Goal: Use online tool/utility: Utilize a website feature to perform a specific function

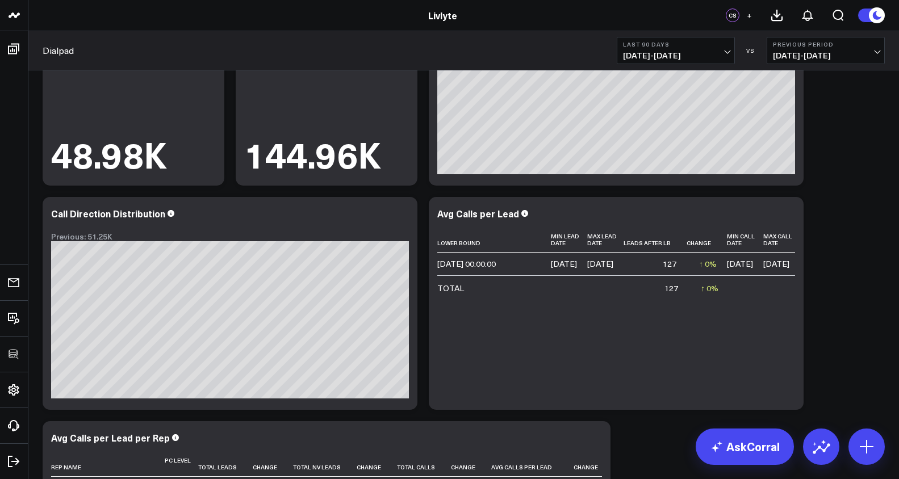
scroll to position [0, 31]
click at [786, 211] on icon at bounding box center [788, 215] width 14 height 14
click at [0, 0] on button "Edit Widget" at bounding box center [0, 0] width 0 height 0
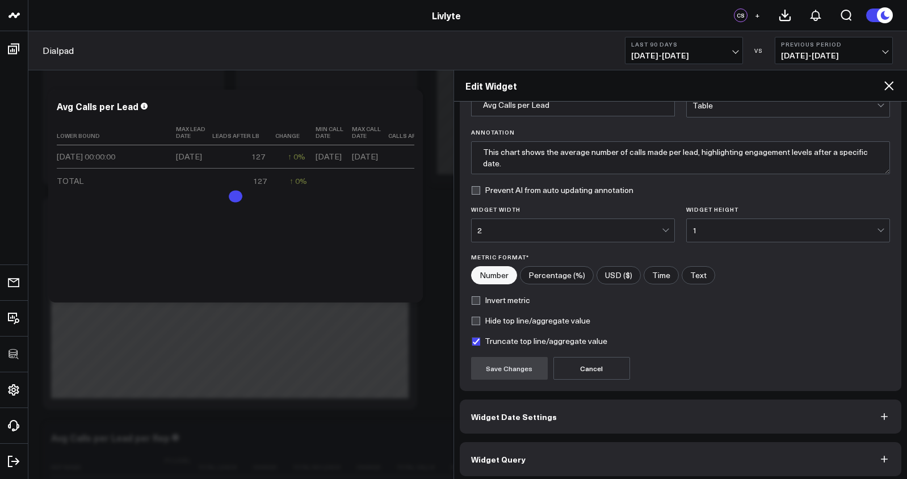
scroll to position [69, 0]
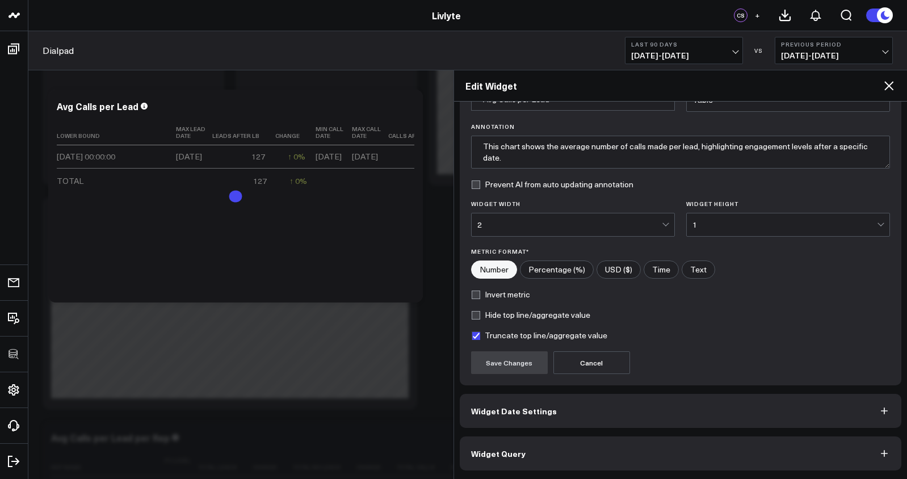
click at [672, 462] on button "Widget Query" at bounding box center [681, 454] width 442 height 34
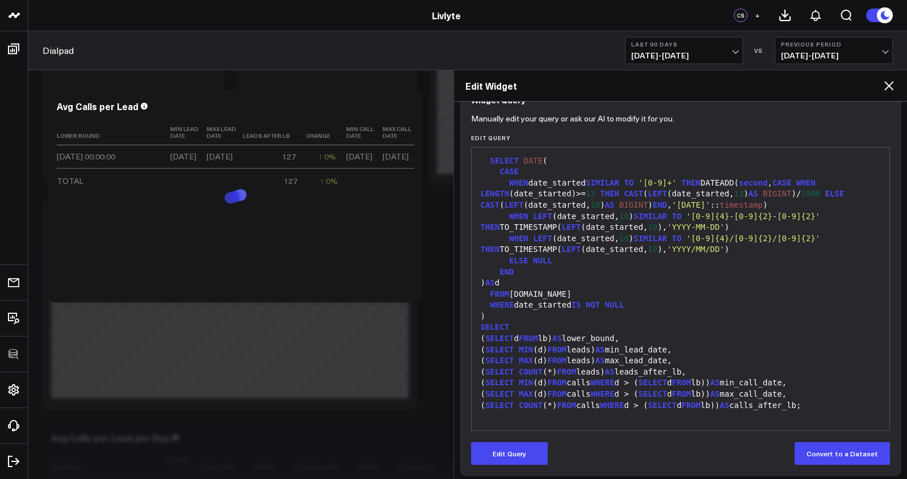
scroll to position [118, 0]
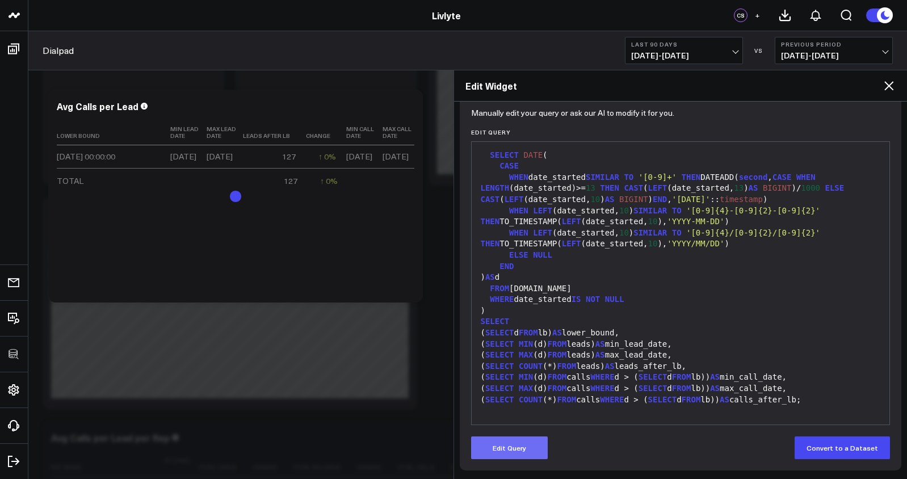
click at [504, 455] on button "Edit Query" at bounding box center [509, 448] width 77 height 23
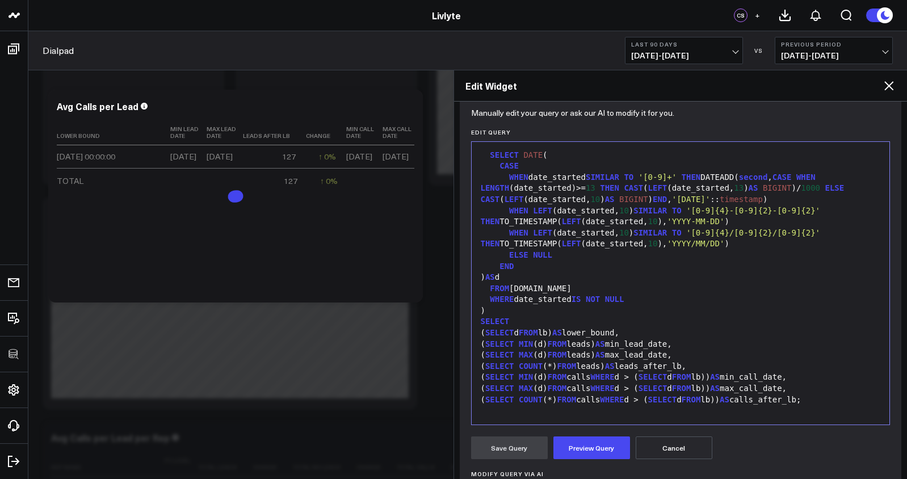
click at [553, 375] on div "( SELECT MIN (d) FROM calls WHERE d > ( SELECT d FROM lb)) AS min_call_date," at bounding box center [680, 377] width 407 height 11
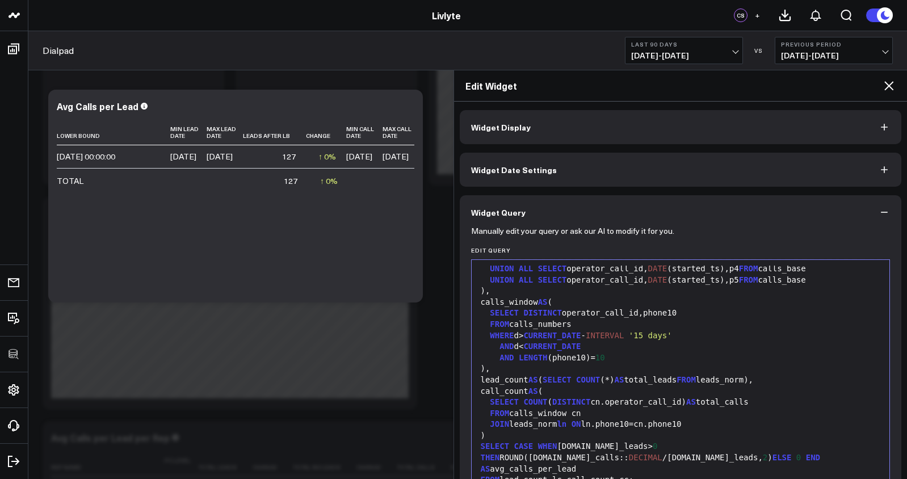
scroll to position [423, 0]
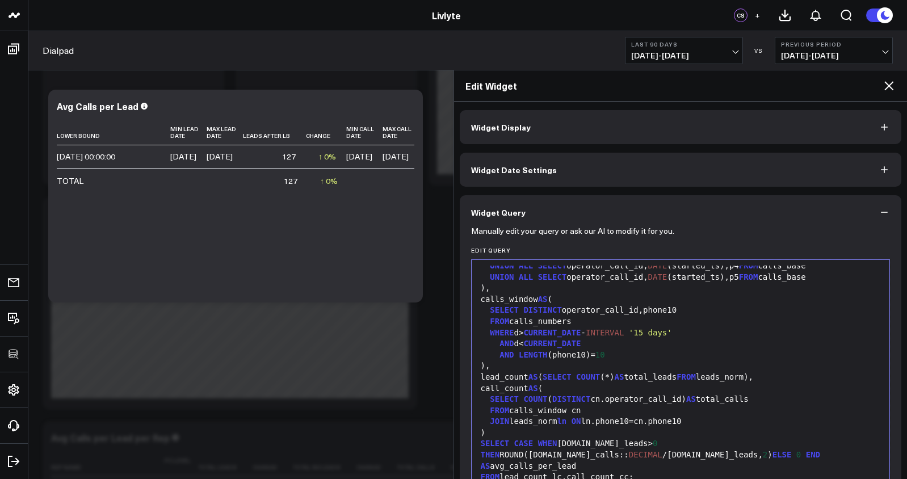
click at [526, 339] on div "WHERE d> CURRENT_DATE - INTERVAL '15 days'" at bounding box center [680, 333] width 407 height 11
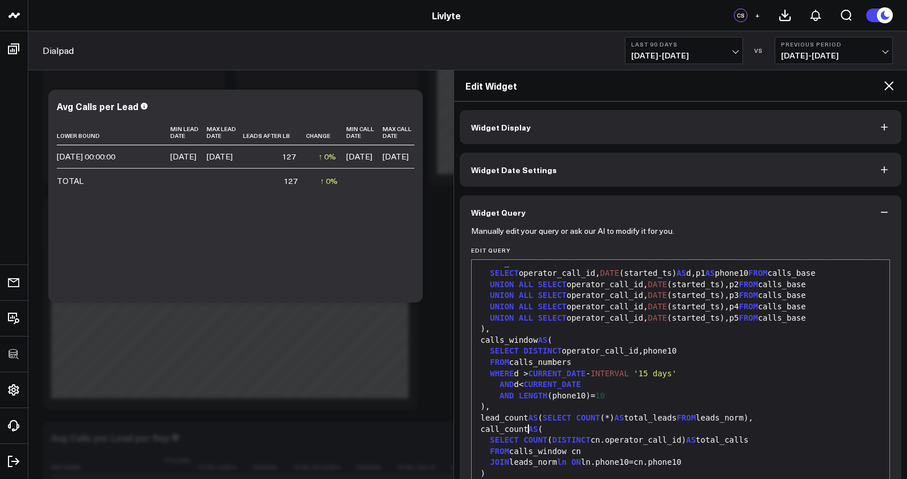
click at [534, 378] on span "CURRENT_DATE" at bounding box center [557, 373] width 57 height 9
click at [523, 391] on div "AND d< CURRENT_DATE" at bounding box center [680, 384] width 407 height 11
click at [534, 389] on span "CURRENT_DATE" at bounding box center [557, 384] width 57 height 9
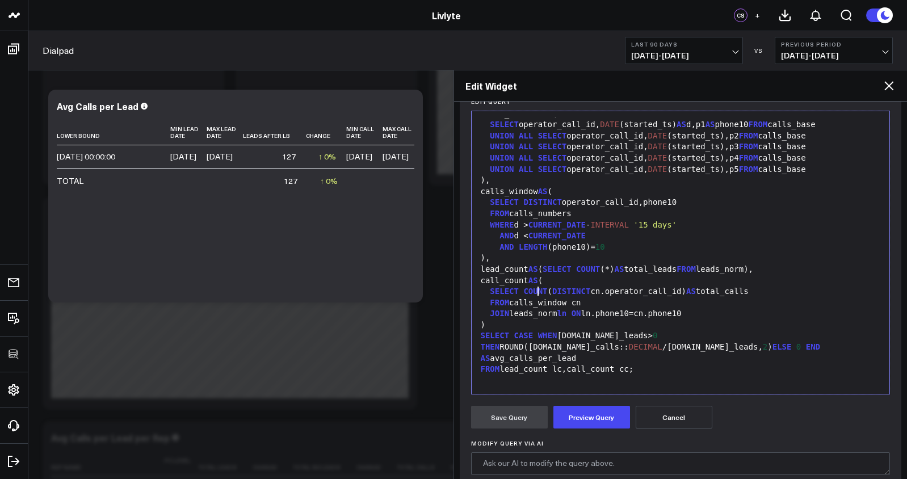
scroll to position [259, 0]
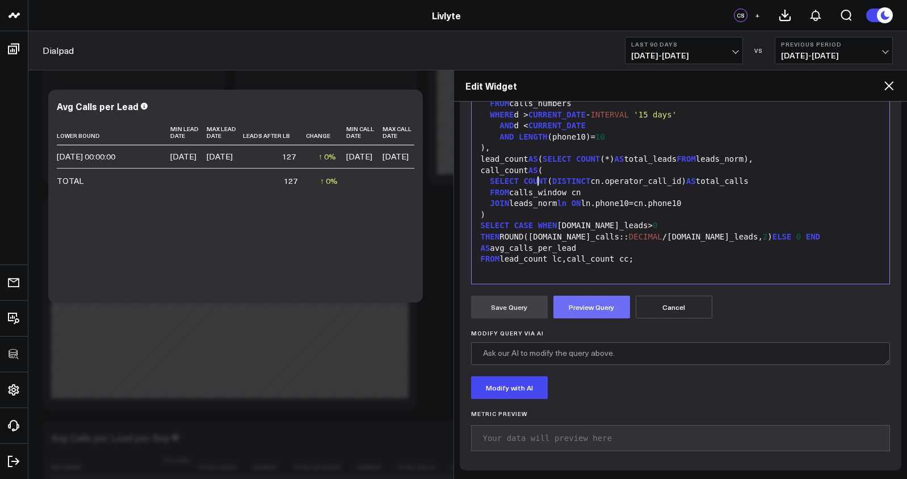
click at [572, 312] on button "Preview Query" at bounding box center [591, 307] width 77 height 23
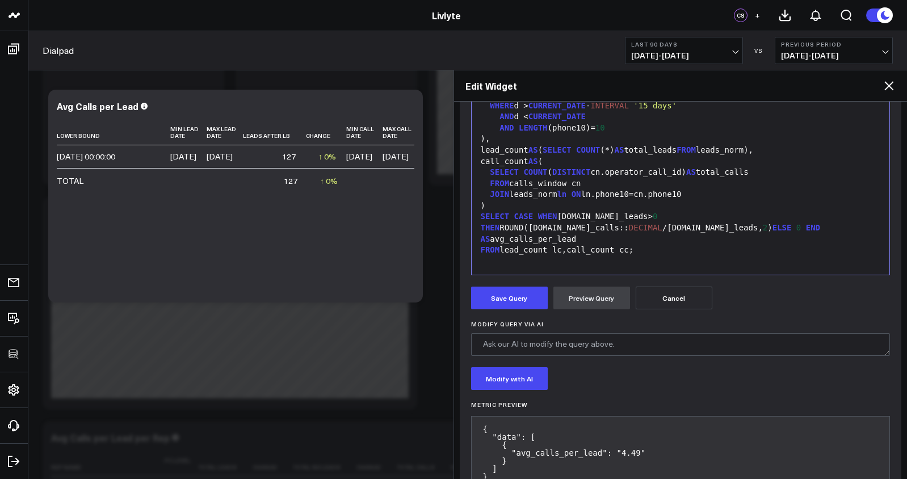
scroll to position [307, 0]
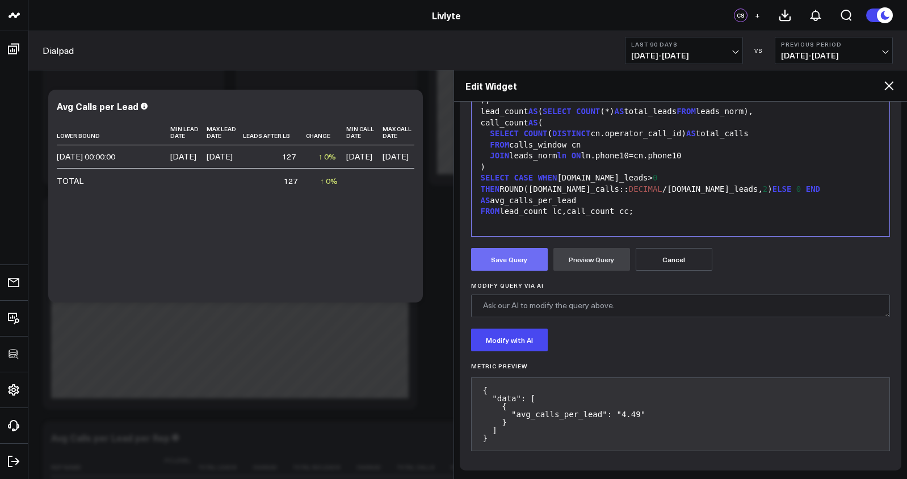
click at [519, 263] on button "Save Query" at bounding box center [509, 259] width 77 height 23
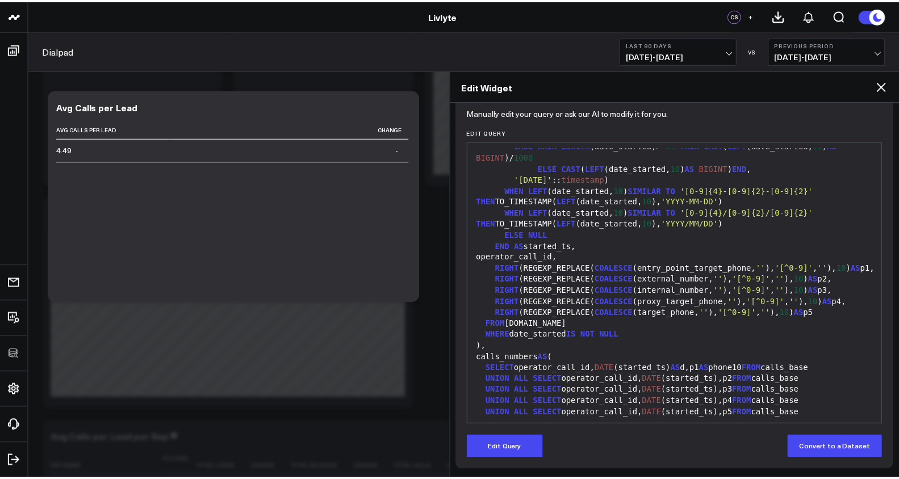
scroll to position [0, 0]
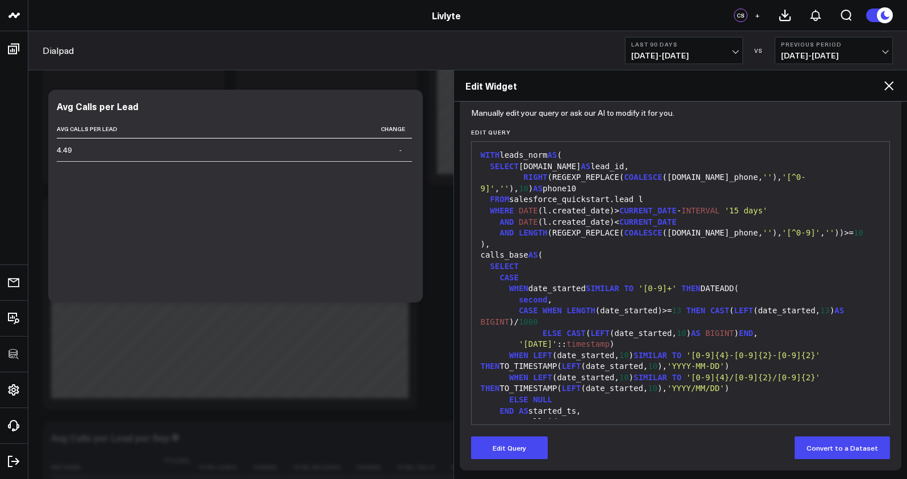
click at [881, 91] on h2 "Edit Widget" at bounding box center [673, 85] width 417 height 12
click at [885, 90] on icon at bounding box center [889, 86] width 14 height 14
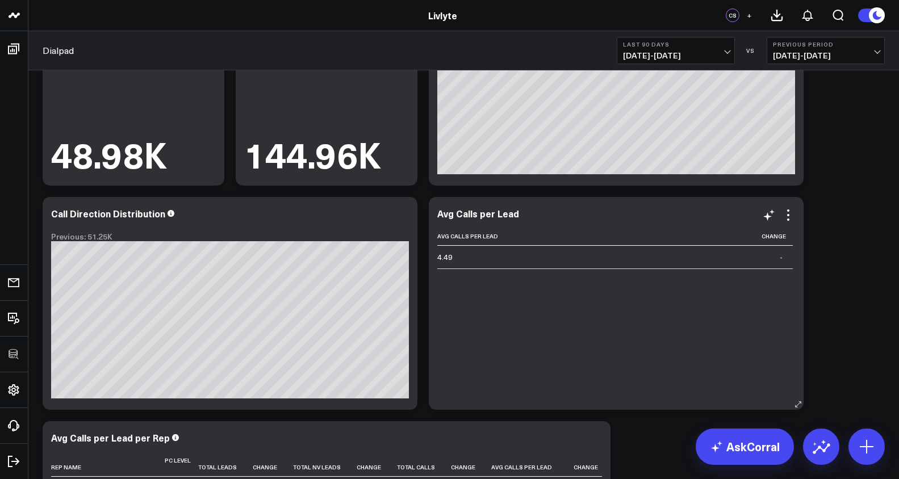
click at [791, 207] on div "Avg Calls per Lead Avg Calls Per Lead Change 4.49 -" at bounding box center [616, 303] width 375 height 213
click at [787, 212] on icon at bounding box center [788, 215] width 14 height 14
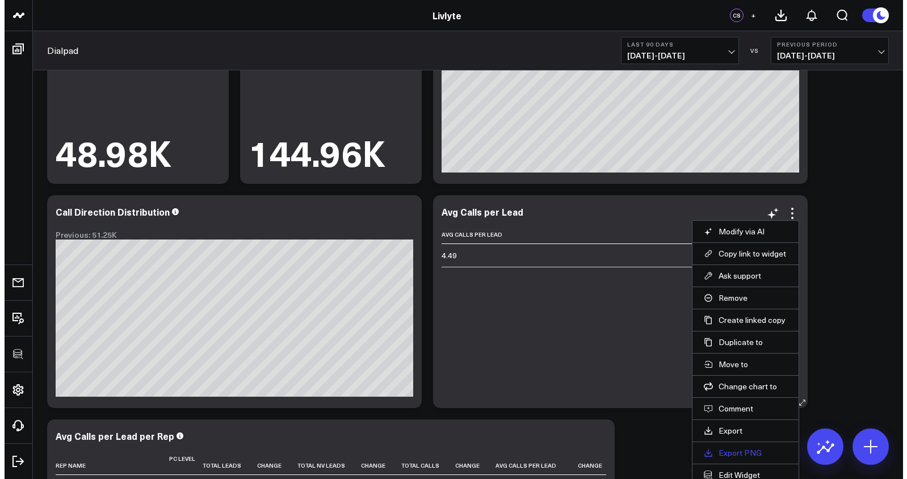
scroll to position [137, 0]
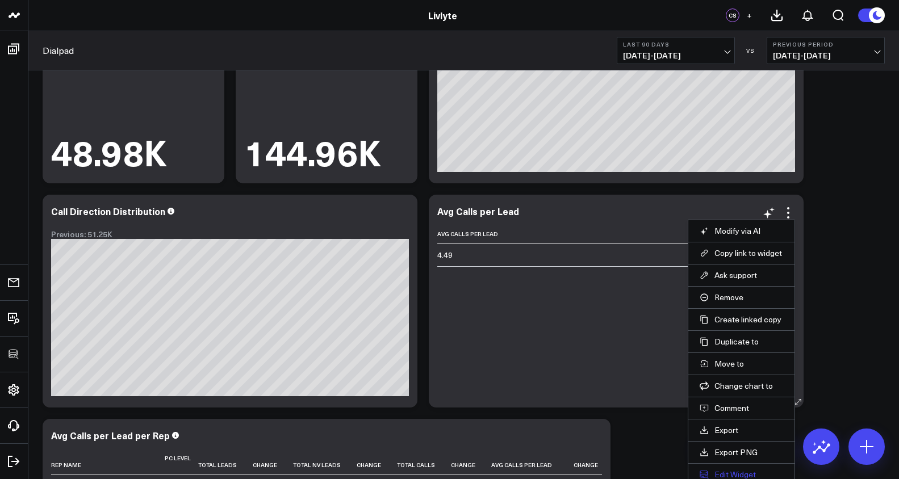
click at [738, 476] on button "Edit Widget" at bounding box center [740, 474] width 83 height 10
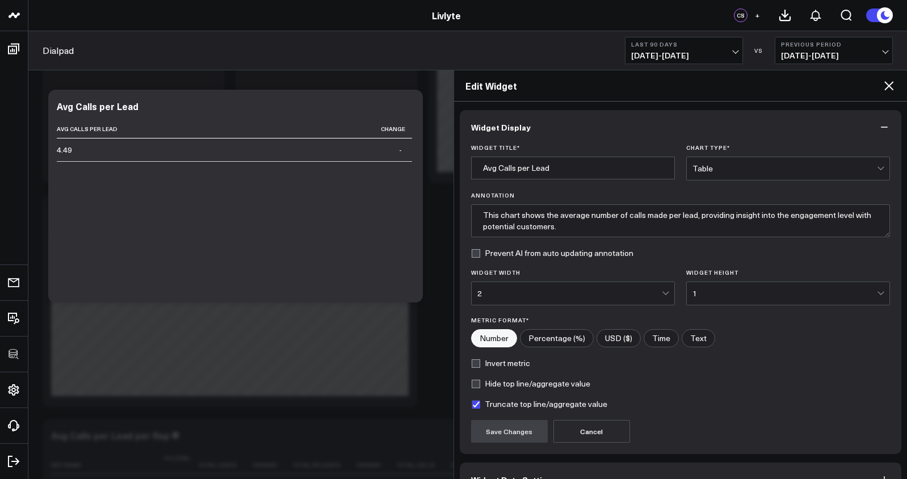
click at [760, 159] on div "Table" at bounding box center [785, 168] width 184 height 23
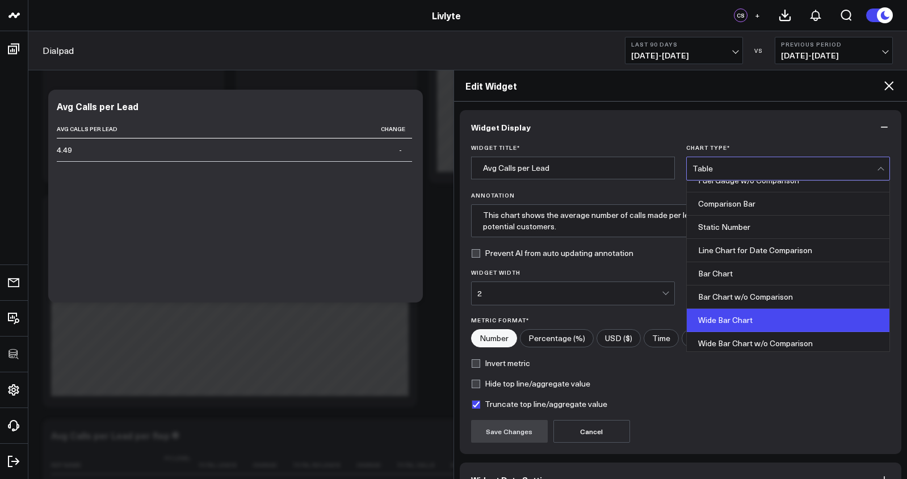
scroll to position [16, 0]
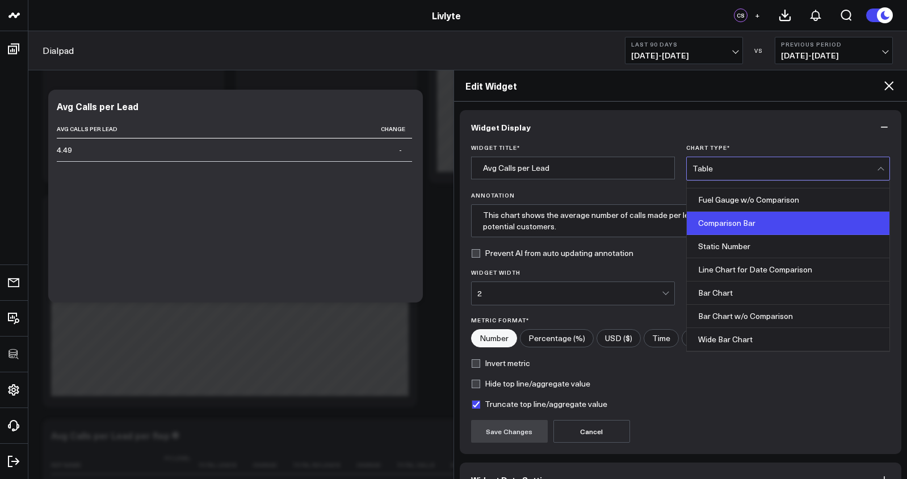
click at [761, 234] on div "Comparison Bar" at bounding box center [788, 223] width 203 height 23
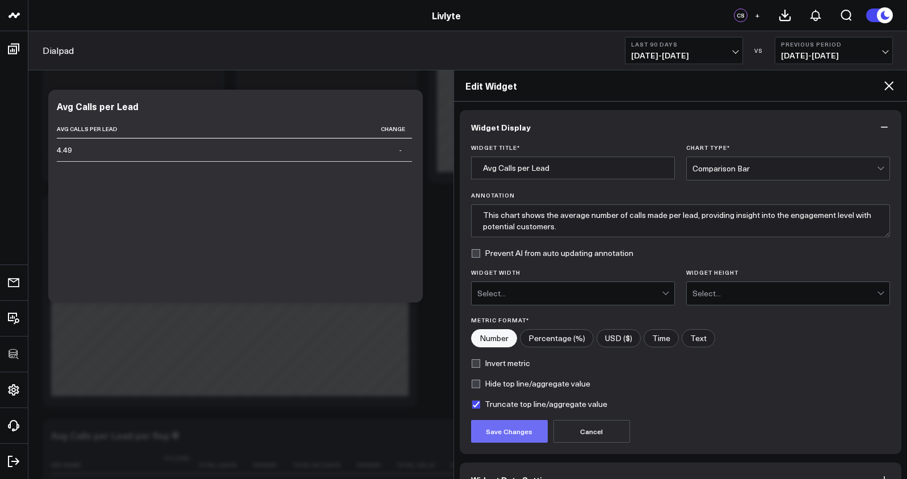
click at [529, 434] on button "Save Changes" at bounding box center [509, 431] width 77 height 23
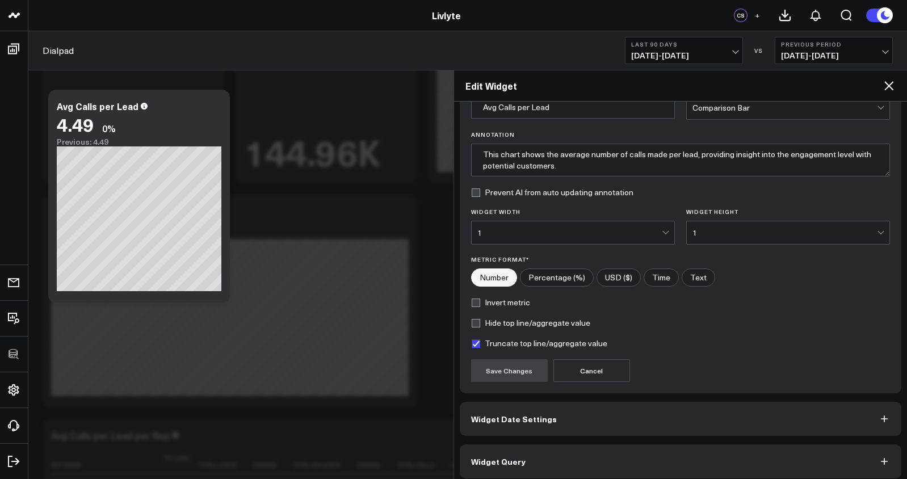
scroll to position [69, 0]
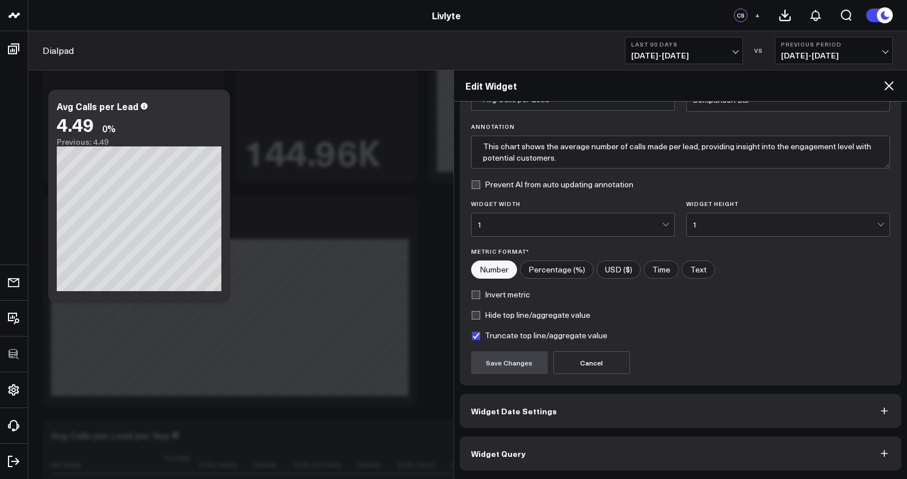
click at [894, 90] on icon at bounding box center [889, 86] width 14 height 14
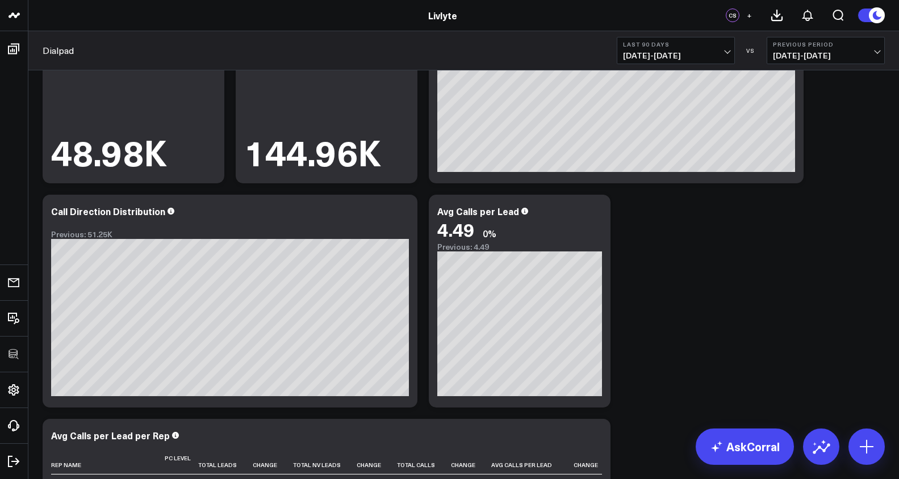
click at [598, 213] on icon at bounding box center [595, 213] width 14 height 14
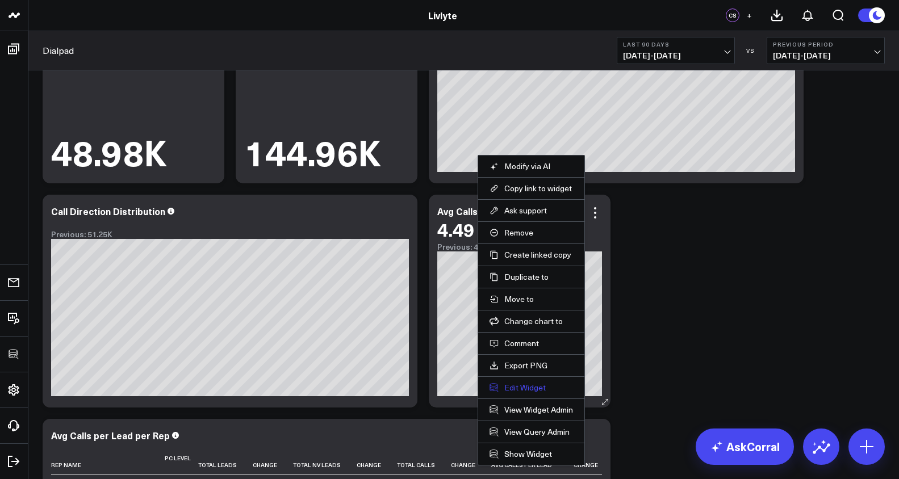
click at [519, 389] on button "Edit Widget" at bounding box center [530, 388] width 83 height 10
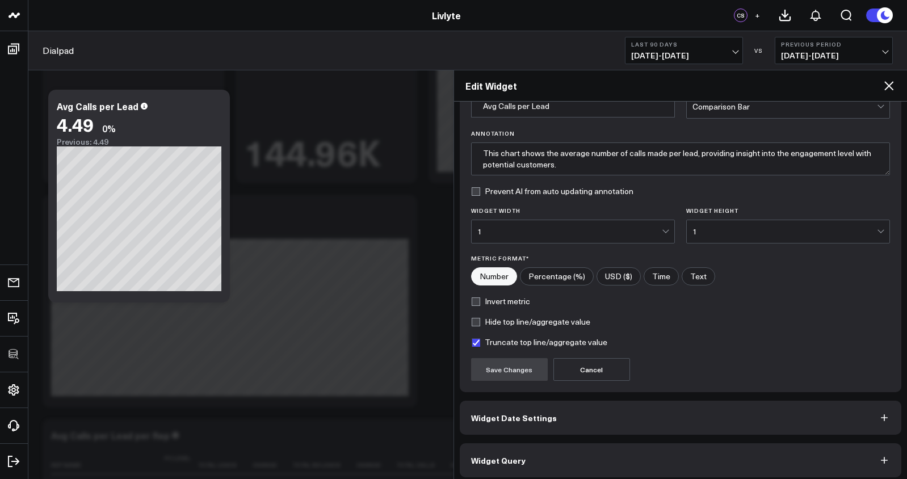
scroll to position [69, 0]
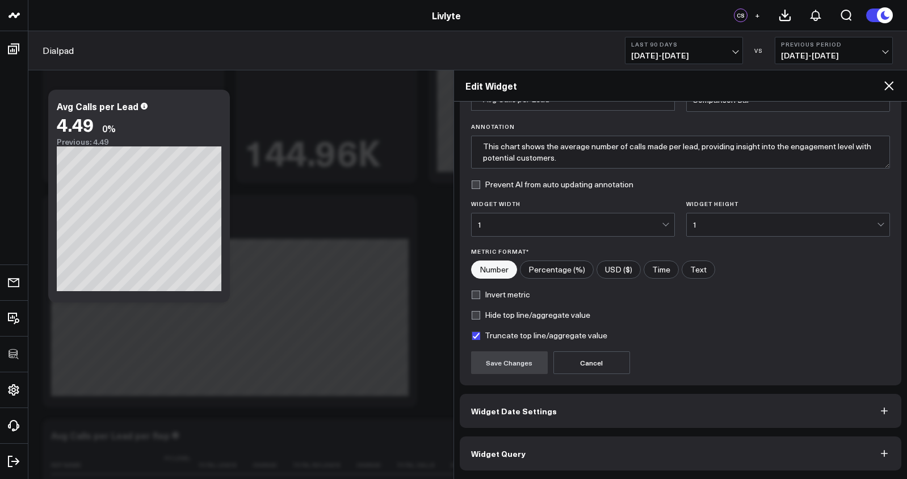
click at [567, 454] on button "Widget Query" at bounding box center [681, 454] width 442 height 34
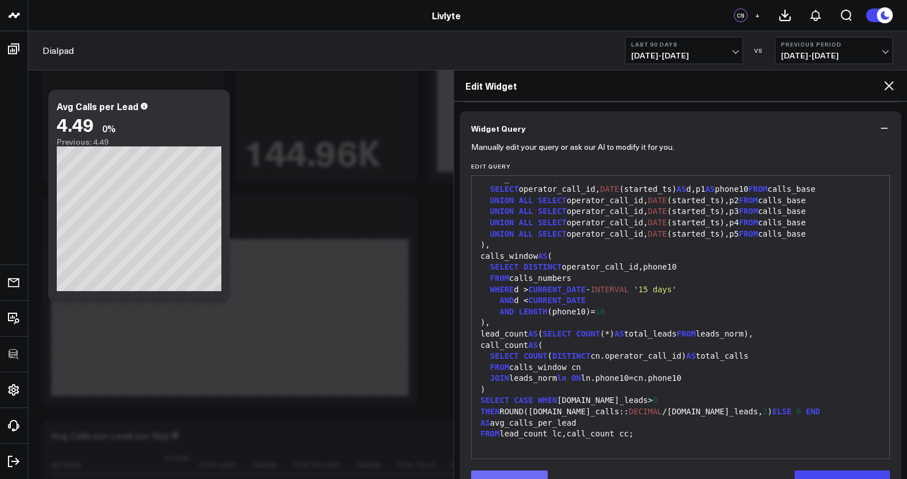
scroll to position [118, 0]
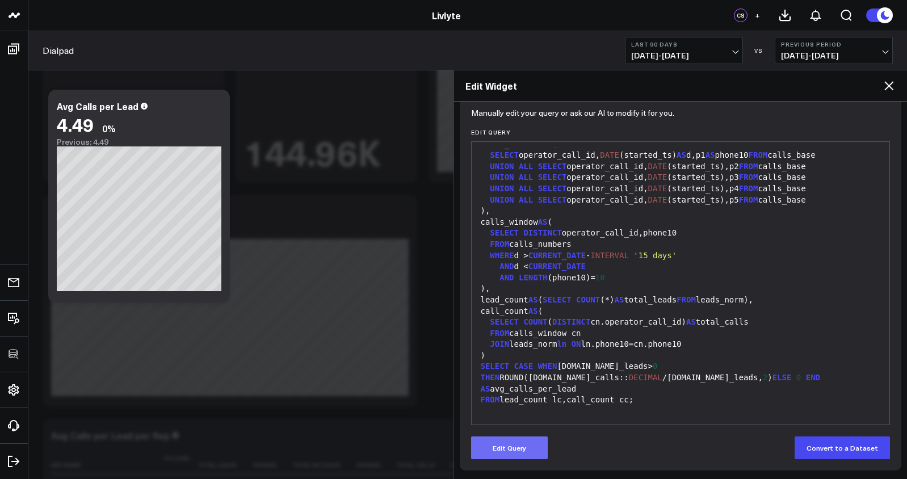
click at [504, 452] on button "Edit Query" at bounding box center [509, 448] width 77 height 23
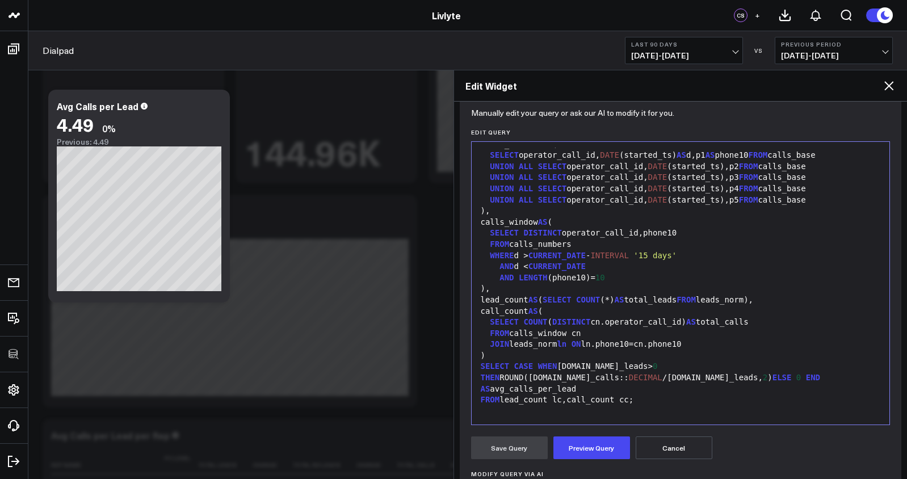
click at [547, 371] on span "WHEN" at bounding box center [547, 366] width 19 height 9
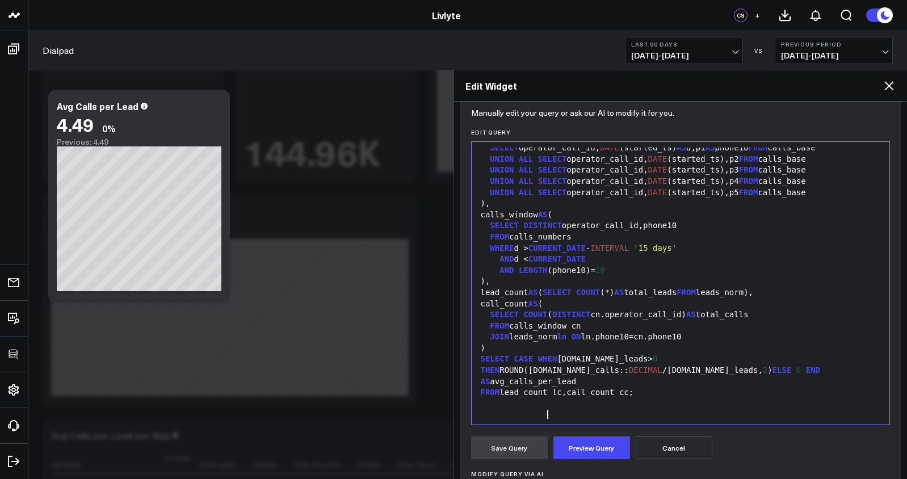
click at [548, 363] on span "WHEN" at bounding box center [547, 358] width 19 height 9
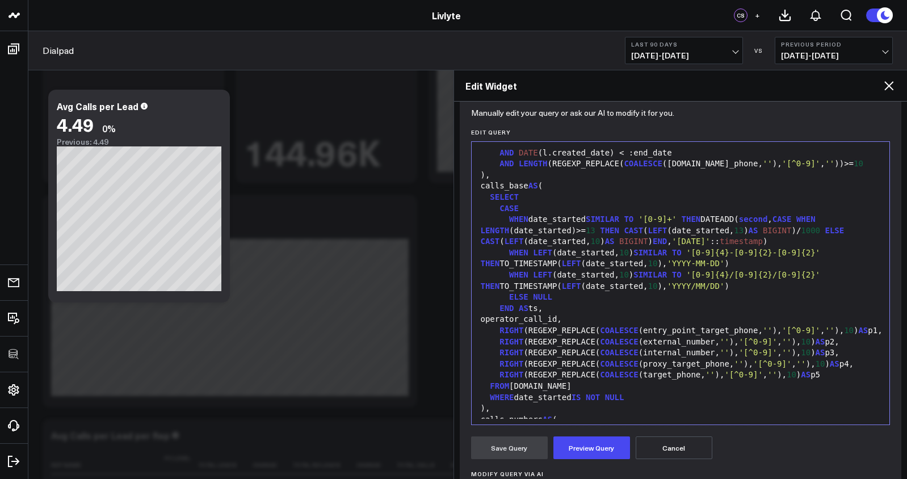
scroll to position [0, 0]
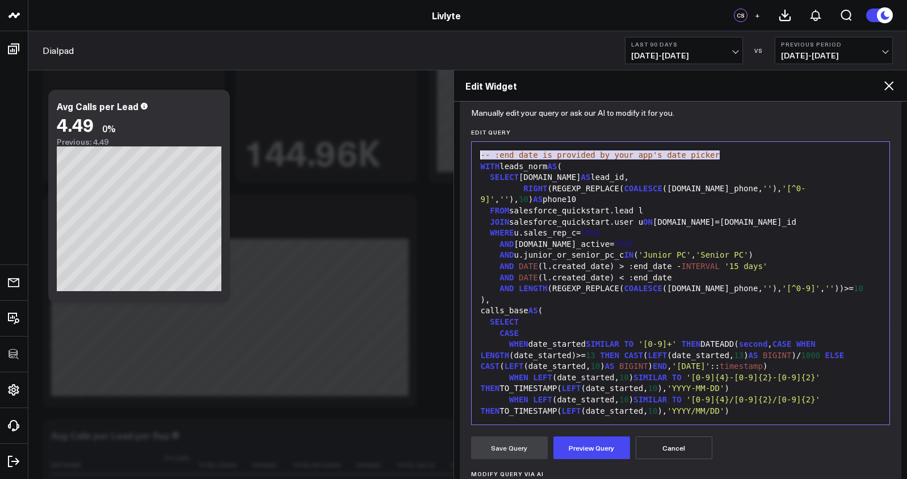
drag, startPoint x: 730, startPoint y: 157, endPoint x: 423, endPoint y: 154, distance: 307.1
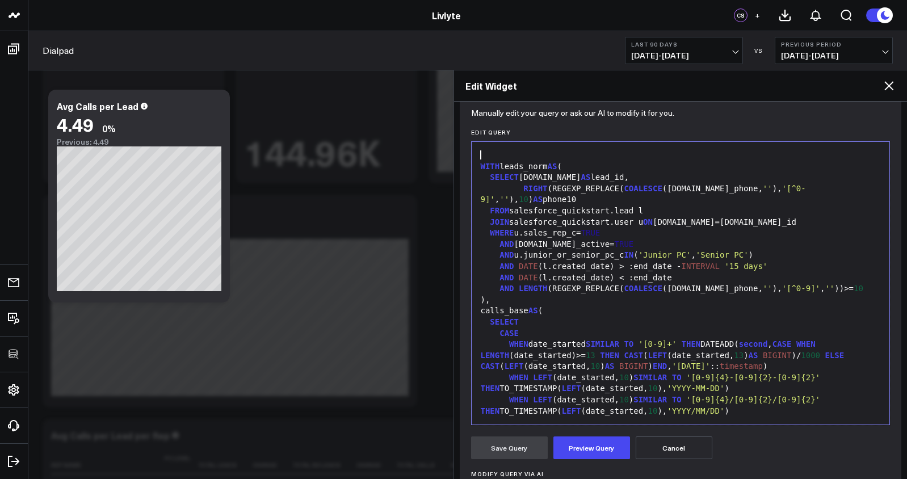
click at [486, 170] on span "WITH" at bounding box center [490, 166] width 19 height 9
click at [481, 166] on span "WITH" at bounding box center [490, 166] width 19 height 9
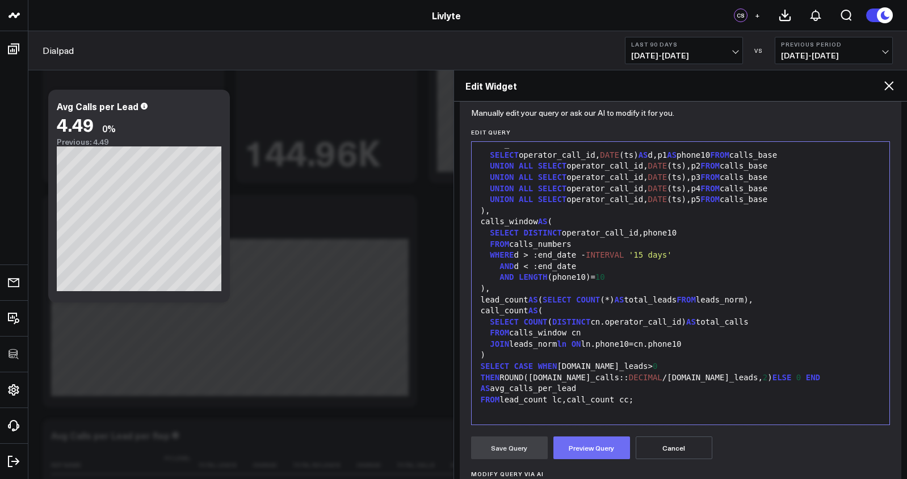
click at [621, 445] on button "Preview Query" at bounding box center [591, 448] width 77 height 23
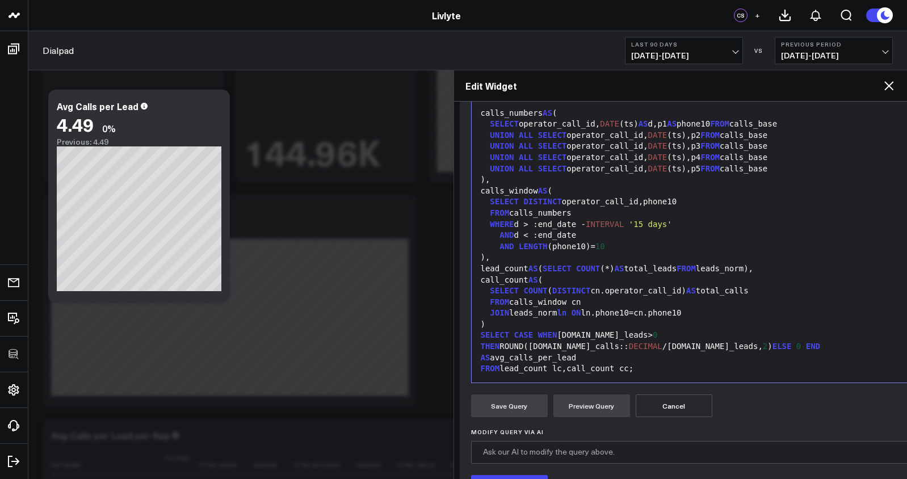
scroll to position [296, 0]
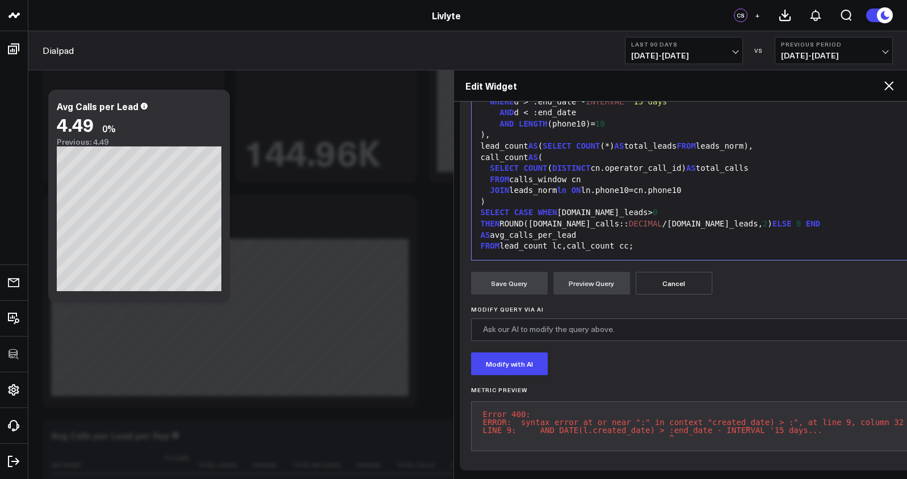
click at [604, 421] on pre "Error 400: ERROR: syntax error at or near ":" in context "created_date) > :", a…" at bounding box center [693, 426] width 445 height 50
click at [604, 420] on pre "Error 400: ERROR: syntax error at or near ":" in context "created_date) > :", a…" at bounding box center [693, 426] width 445 height 50
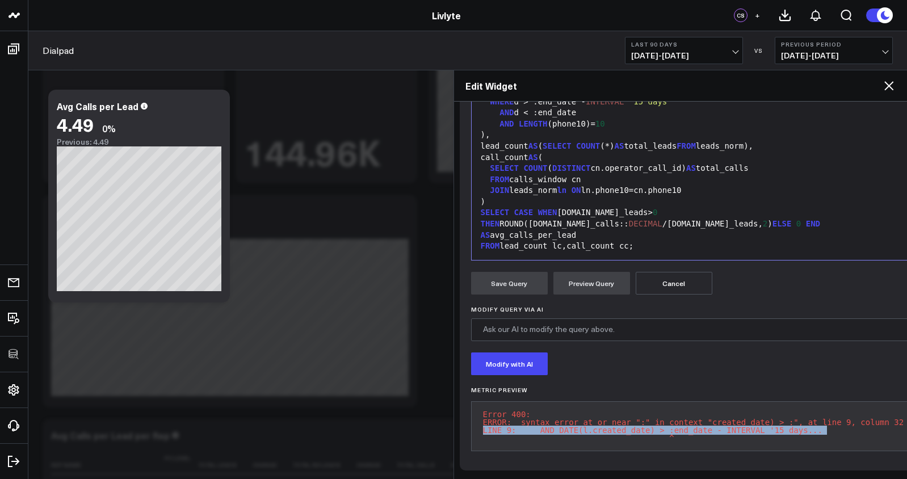
click at [604, 420] on pre "Error 400: ERROR: syntax error at or near ":" in context "created_date) > :", a…" at bounding box center [693, 426] width 445 height 50
click at [605, 417] on pre "Error 400: ERROR: syntax error at or near ":" in context "created_date) > :", a…" at bounding box center [693, 426] width 445 height 50
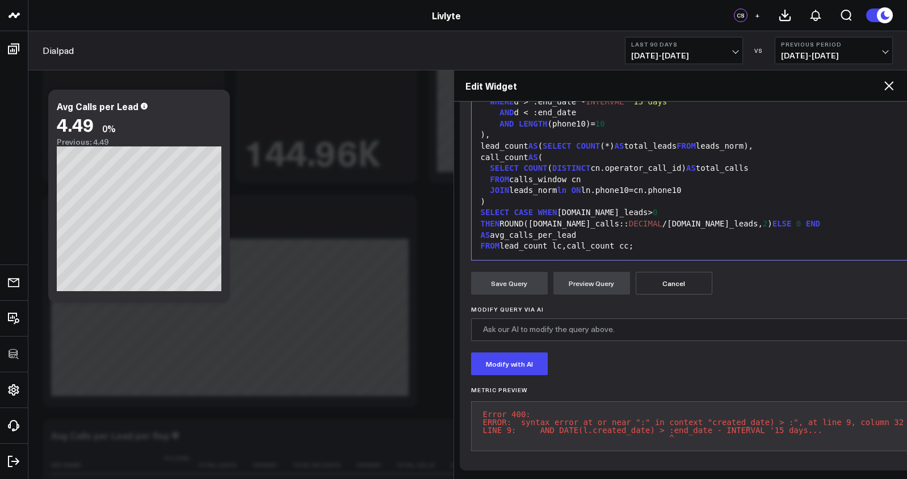
click at [610, 429] on pre "Error 400: ERROR: syntax error at or near ":" in context "created_date) > :", a…" at bounding box center [693, 426] width 445 height 50
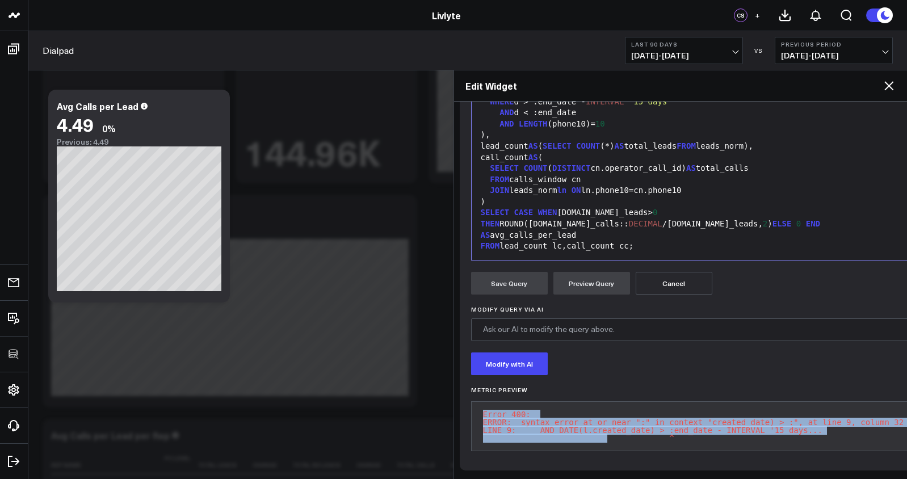
drag, startPoint x: 608, startPoint y: 425, endPoint x: 488, endPoint y: 390, distance: 124.7
click at [486, 401] on pre "Error 400: ERROR: syntax error at or near ":" in context "created_date) > :", a…" at bounding box center [693, 426] width 445 height 50
copy pre "Error 400: ERROR: syntax error at or near ":" in context "created_date) > :", a…"
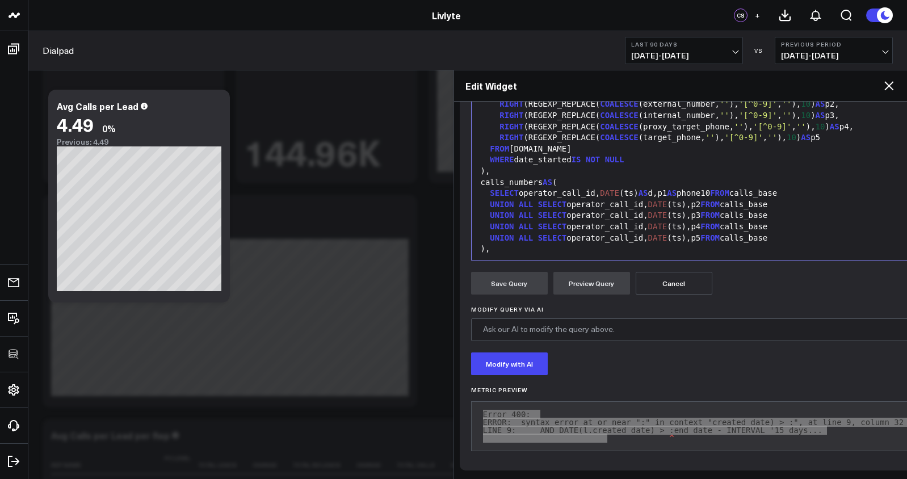
scroll to position [162, 0]
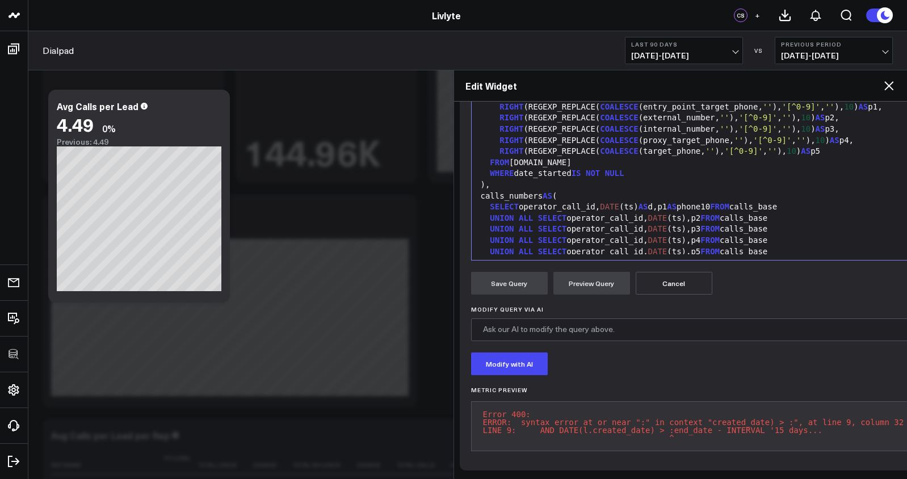
click at [684, 202] on div "SELECT operator_call_id, DATE (ts) AS d,p1 AS phone10 FROM calls_base" at bounding box center [693, 207] width 433 height 11
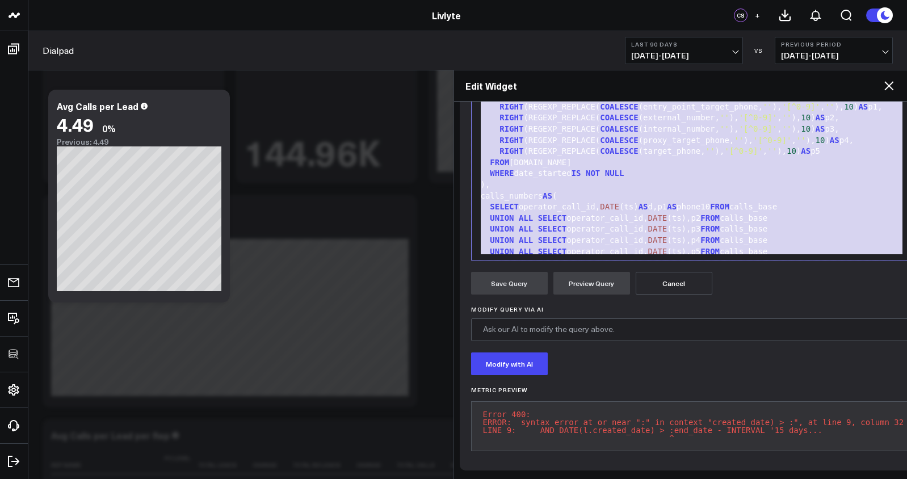
scroll to position [300, 0]
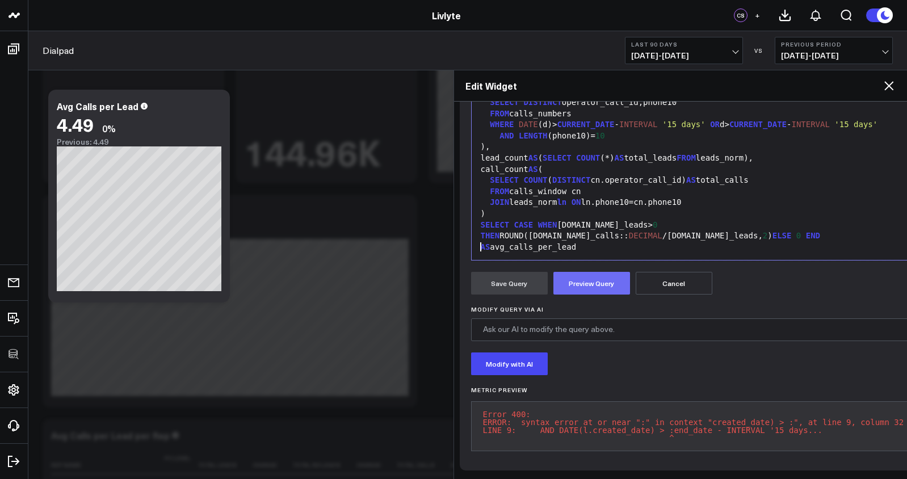
click at [585, 272] on button "Preview Query" at bounding box center [591, 283] width 77 height 23
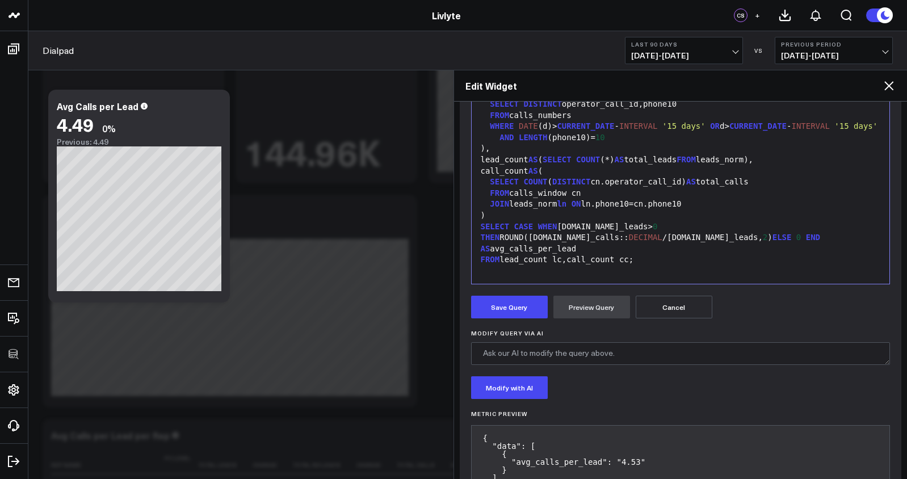
scroll to position [322, 0]
click at [506, 303] on button "Save Query" at bounding box center [509, 307] width 77 height 23
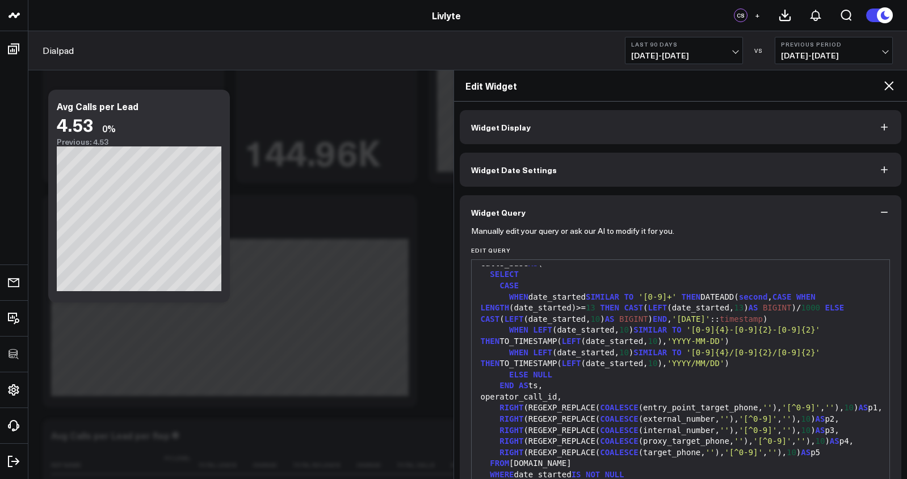
scroll to position [0, 0]
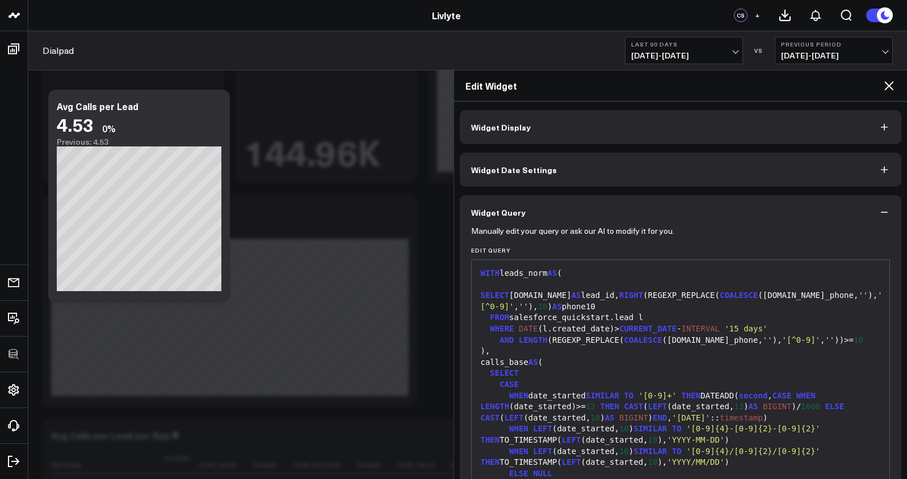
click at [883, 90] on icon at bounding box center [889, 86] width 14 height 14
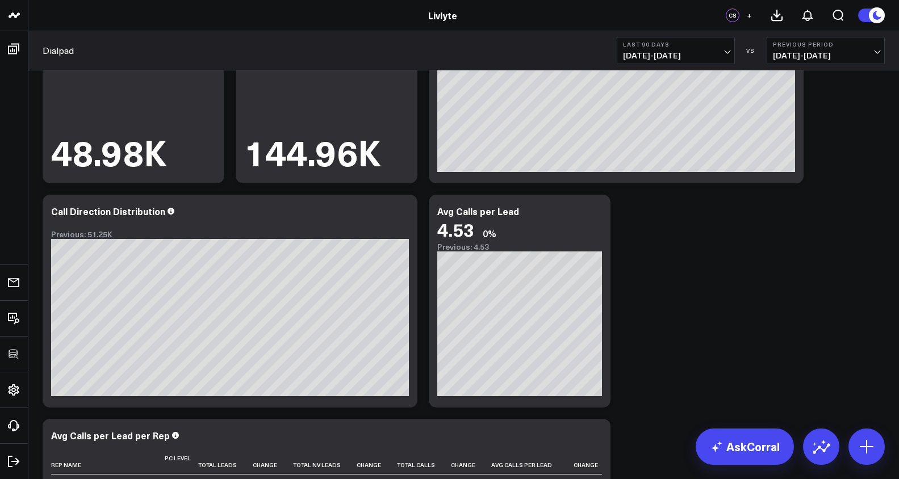
click at [643, 57] on span "[DATE] - [DATE]" at bounding box center [676, 55] width 106 height 9
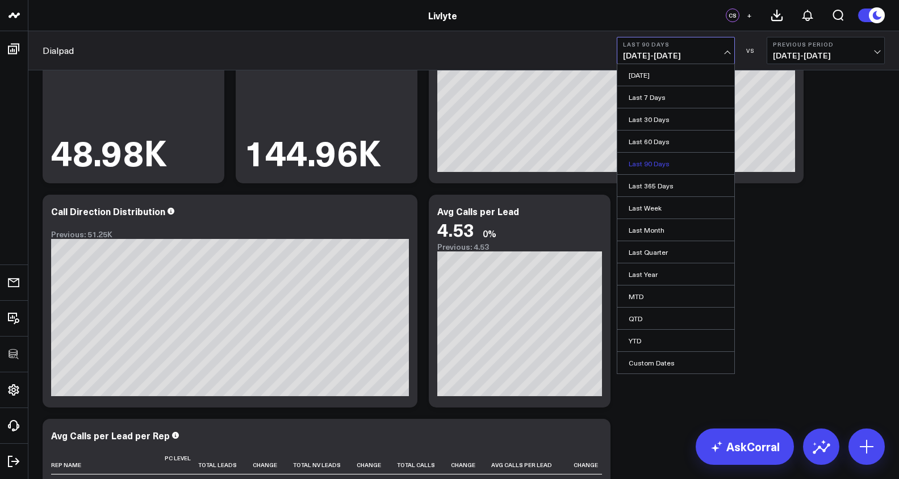
click at [648, 158] on link "Last 90 Days" at bounding box center [675, 164] width 117 height 22
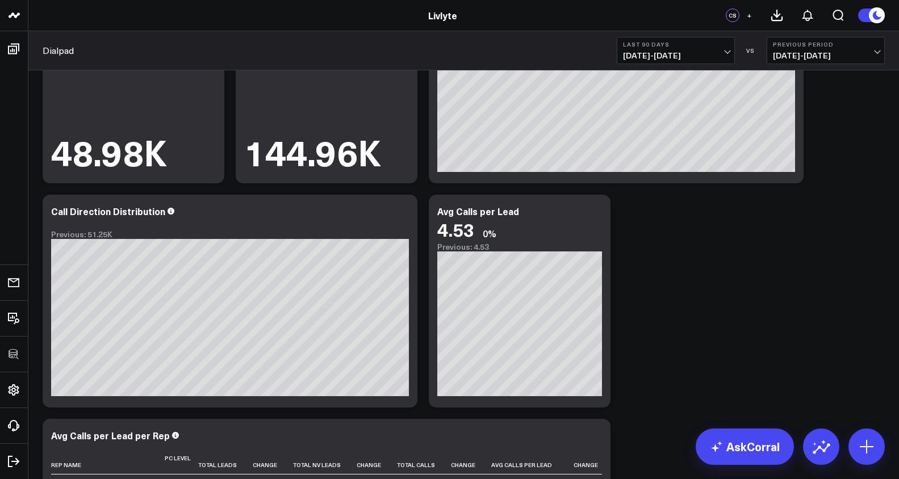
click at [678, 56] on span "[DATE] - [DATE]" at bounding box center [676, 55] width 106 height 9
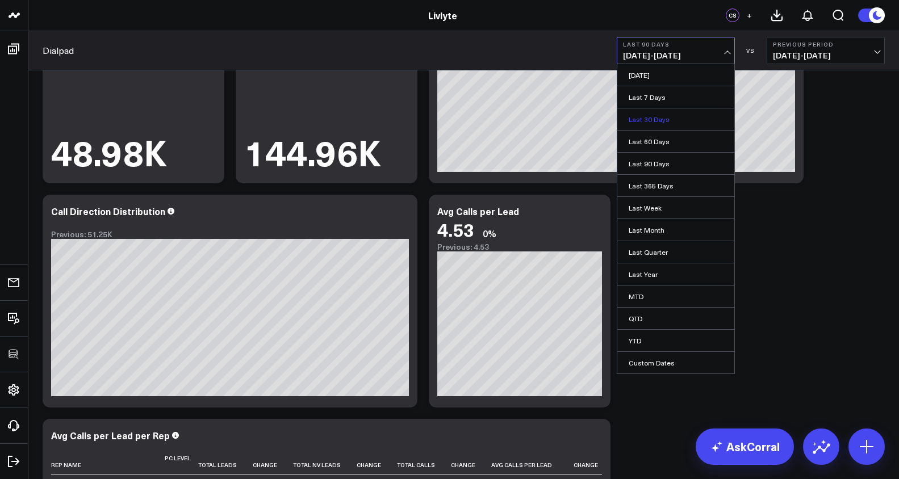
click at [671, 118] on link "Last 30 Days" at bounding box center [675, 119] width 117 height 22
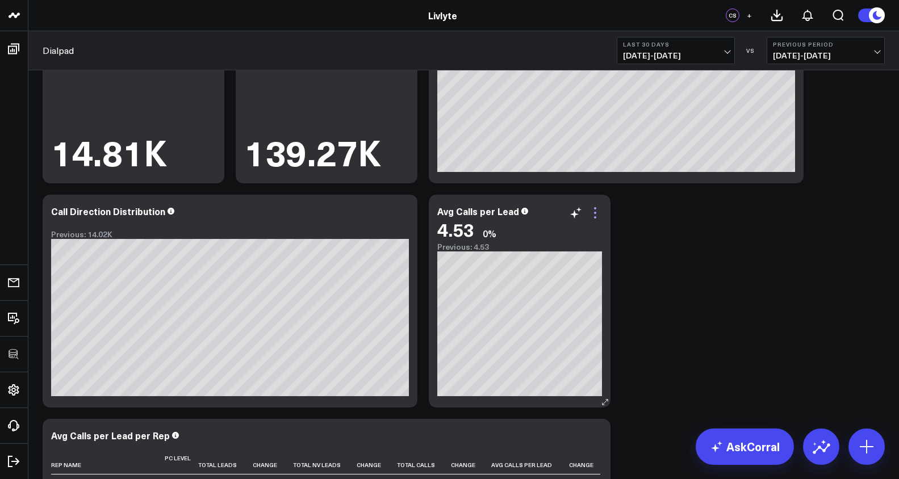
click at [598, 212] on icon at bounding box center [595, 213] width 14 height 14
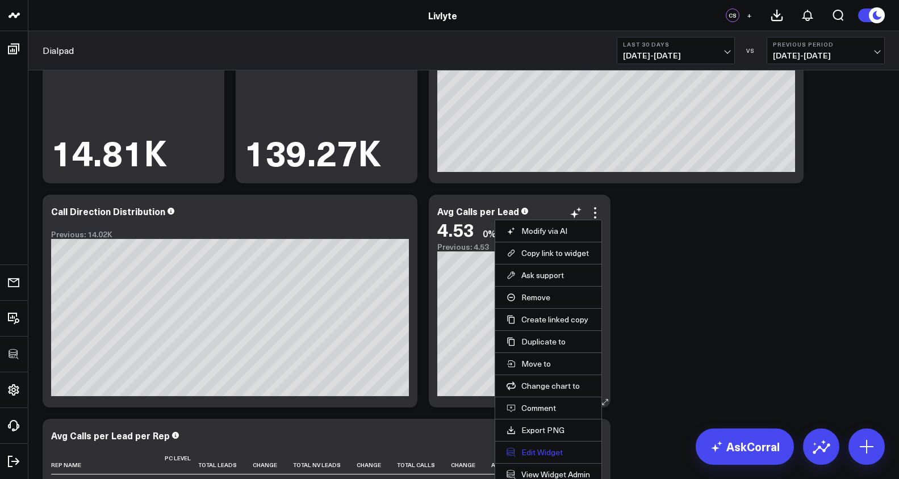
click at [546, 450] on button "Edit Widget" at bounding box center [547, 452] width 83 height 10
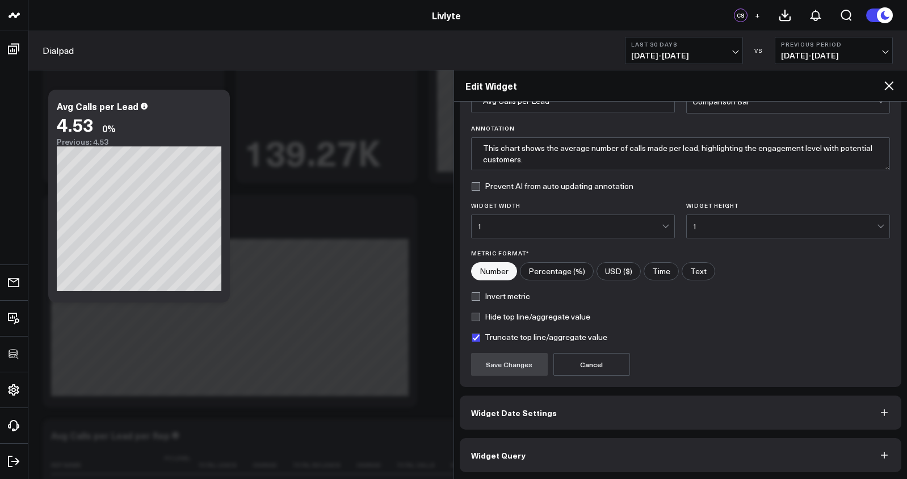
scroll to position [69, 0]
click at [633, 450] on button "Widget Query" at bounding box center [681, 454] width 442 height 34
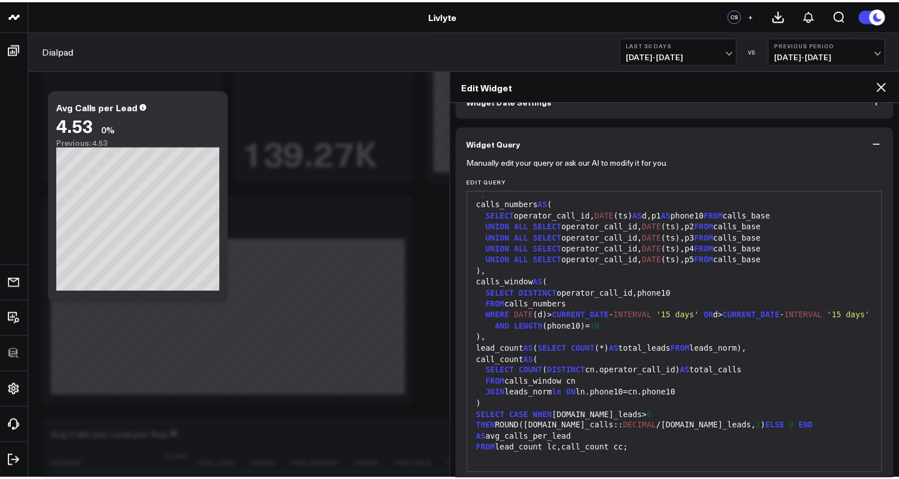
scroll to position [0, 0]
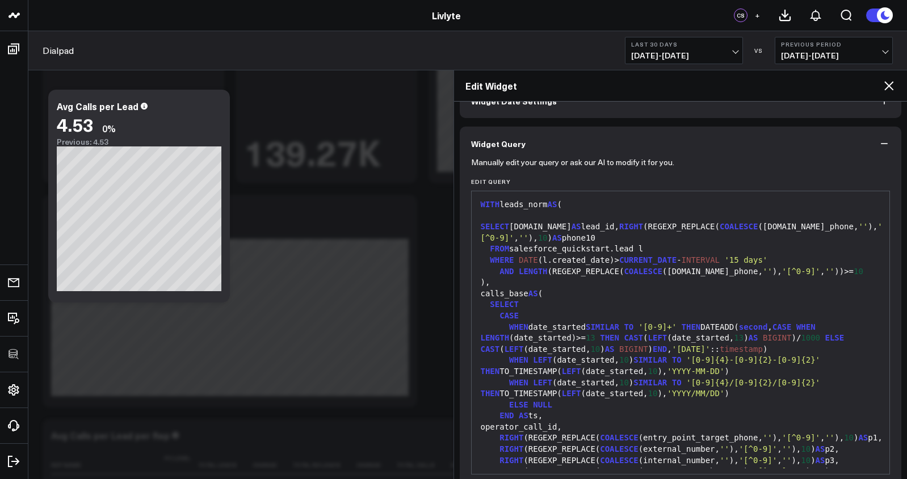
click at [883, 86] on icon at bounding box center [889, 86] width 14 height 14
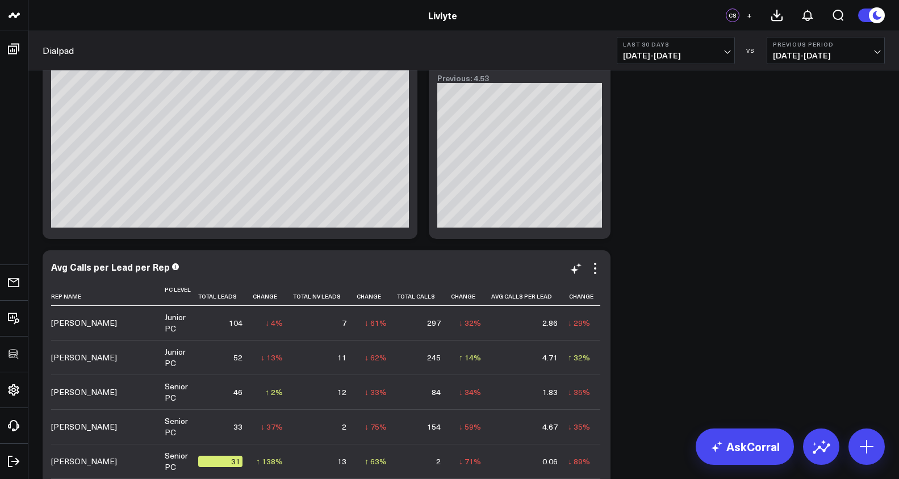
scroll to position [334, 0]
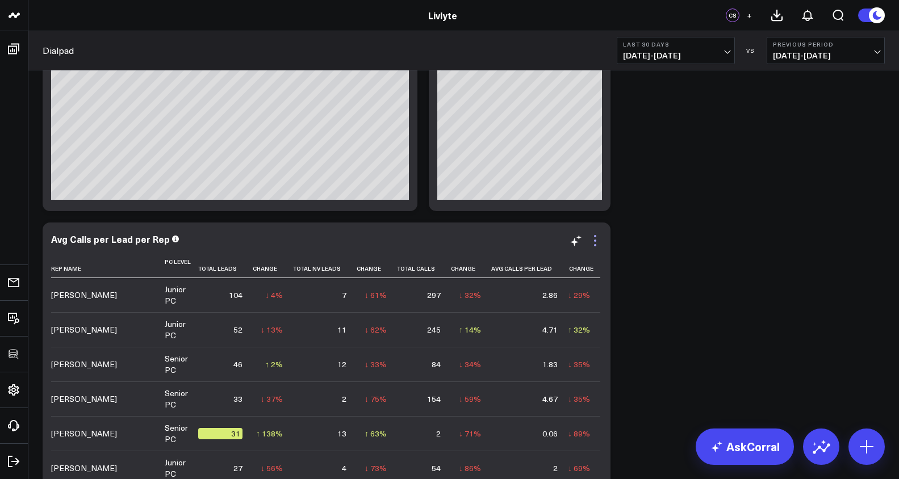
click at [599, 243] on icon at bounding box center [595, 241] width 14 height 14
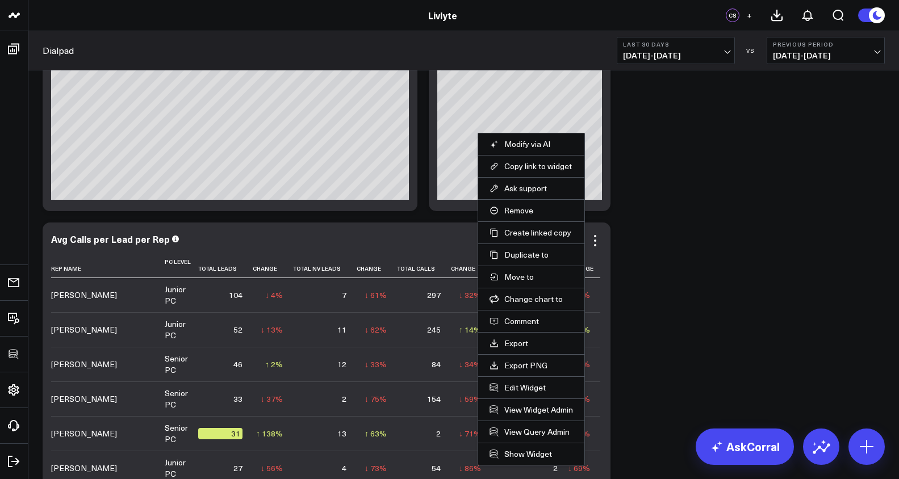
click at [519, 393] on li "Edit Widget" at bounding box center [531, 387] width 106 height 22
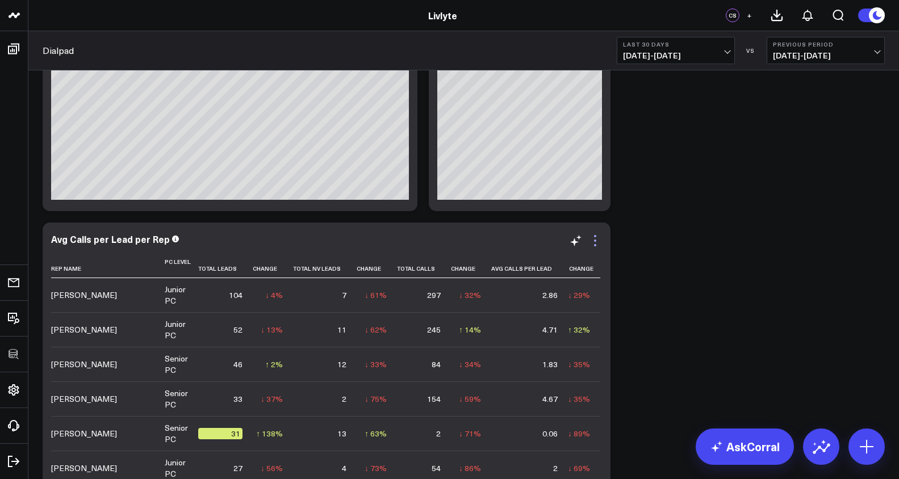
click at [598, 238] on icon at bounding box center [595, 241] width 14 height 14
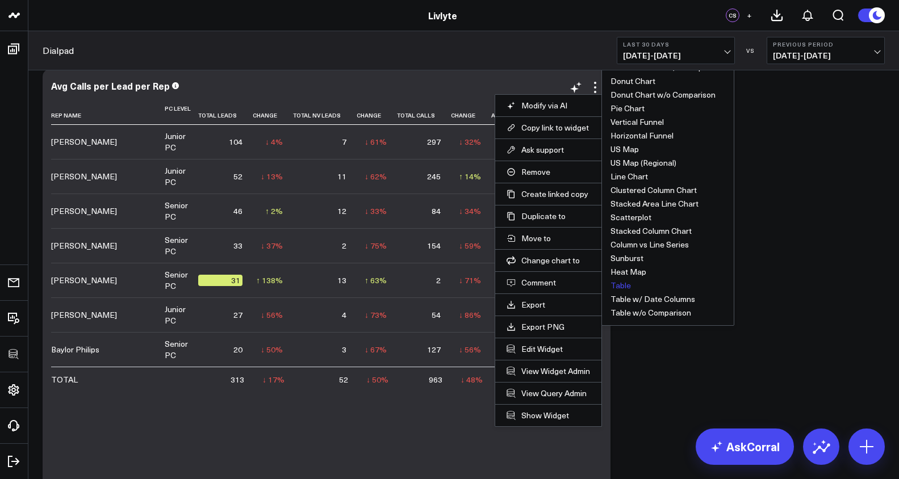
scroll to position [504, 0]
